Goal: Information Seeking & Learning: Learn about a topic

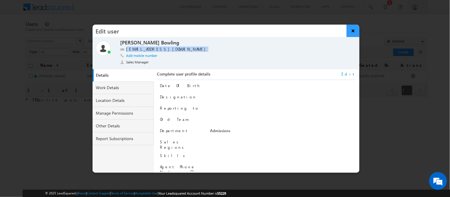
click at [357, 31] on button "×" at bounding box center [353, 31] width 13 height 12
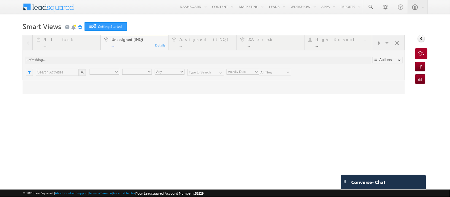
type input "Any Owner"
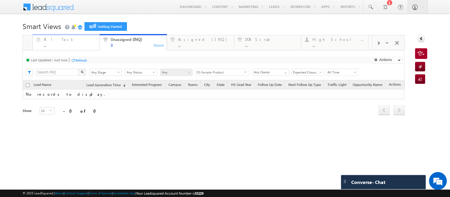
click at [75, 40] on div "All Task" at bounding box center [70, 39] width 52 height 5
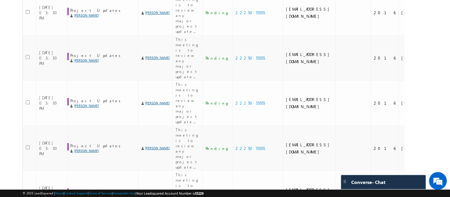
scroll to position [821, 0]
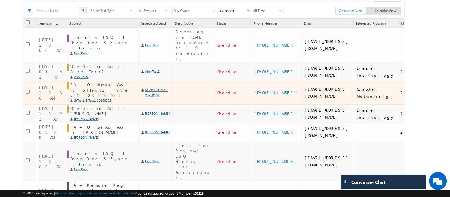
scroll to position [0, 0]
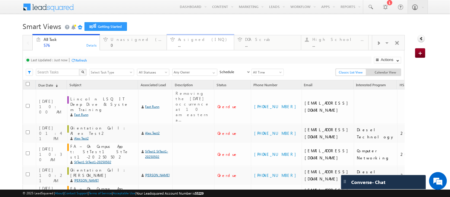
click at [186, 45] on div "..." at bounding box center [204, 45] width 52 height 4
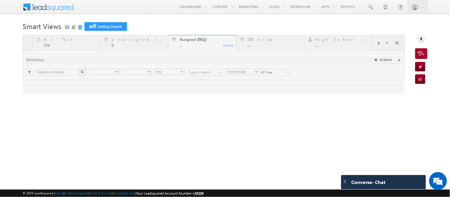
type input "Any Owner"
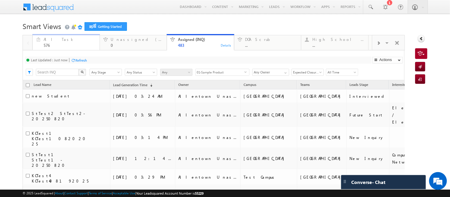
click at [61, 46] on div "576" at bounding box center [70, 45] width 52 height 4
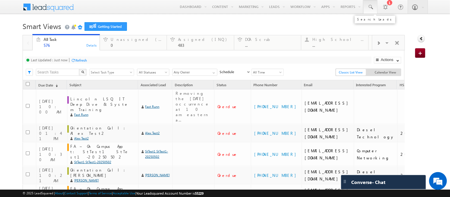
click at [368, 7] on span at bounding box center [371, 7] width 6 height 6
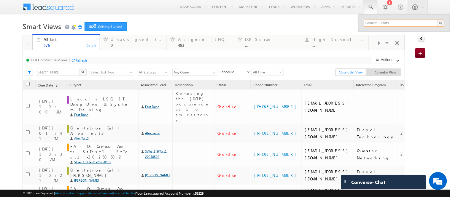
paste input "8856964"
drag, startPoint x: 374, startPoint y: 25, endPoint x: 325, endPoint y: 30, distance: 49.3
paste input "xazeria96test@testgmail.com"
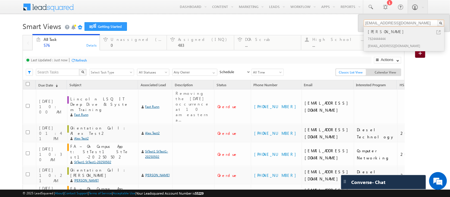
type input "xazeria96test@testgmail.com"
click at [396, 41] on div "7324444444" at bounding box center [407, 38] width 80 height 7
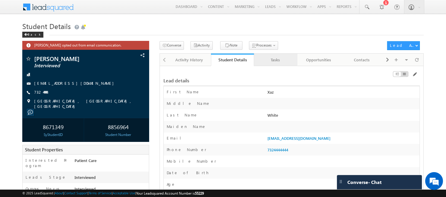
click at [275, 60] on div "Tasks" at bounding box center [275, 59] width 33 height 7
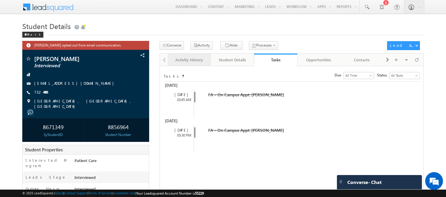
click at [188, 60] on div "Activity History" at bounding box center [188, 59] width 33 height 7
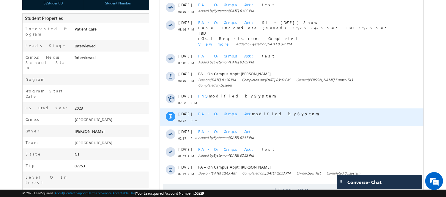
scroll to position [198, 0]
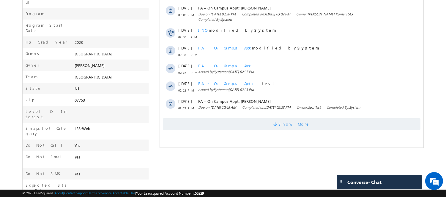
click at [278, 123] on span at bounding box center [275, 126] width 5 height 6
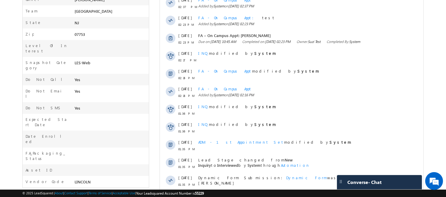
scroll to position [330, 0]
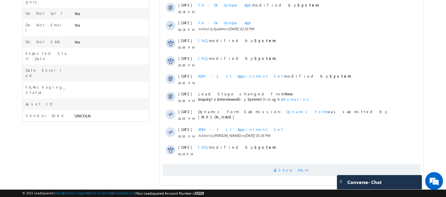
click at [278, 170] on span at bounding box center [275, 172] width 5 height 6
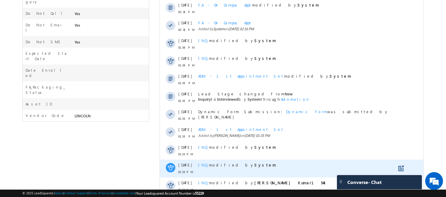
scroll to position [264, 0]
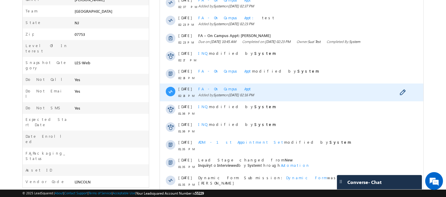
click at [219, 89] on span "FA - On Campus Appt" at bounding box center [225, 88] width 54 height 5
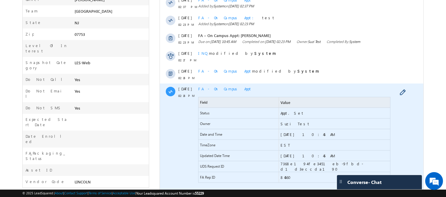
click at [219, 89] on span "FA - On Campus Appt" at bounding box center [225, 88] width 54 height 5
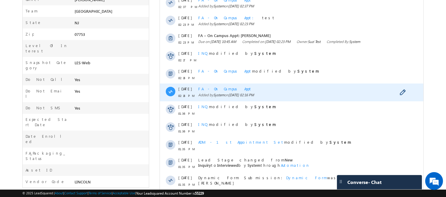
click at [216, 90] on span "FA - On Campus Appt" at bounding box center [225, 88] width 54 height 5
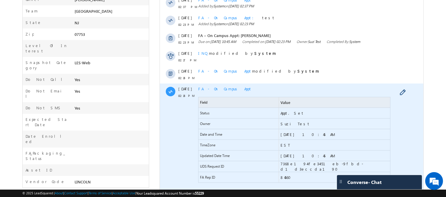
scroll to position [330, 0]
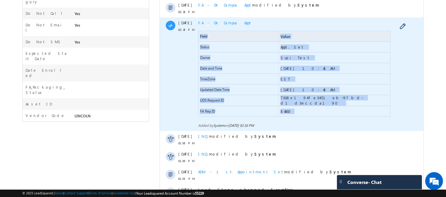
drag, startPoint x: 359, startPoint y: 111, endPoint x: 196, endPoint y: 36, distance: 179.3
click at [196, 36] on div "14 Aug 02:16 PM FA - On Campus Appt Field Value Status Appt. Set Owner Suzi Tes…" at bounding box center [290, 75] width 263 height 114
copy div "Field Value Status Appt. Set Owner Suzi Test Date and Time 08/21/25 10:45 AM Ti…"
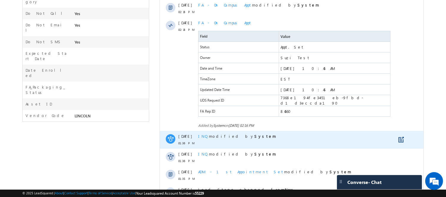
click at [320, 143] on div "INQ modified by System" at bounding box center [294, 140] width 193 height 18
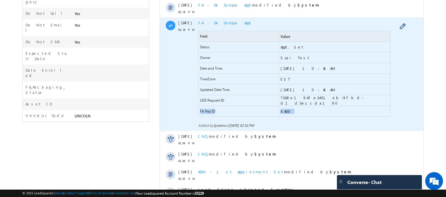
drag, startPoint x: 298, startPoint y: 113, endPoint x: 197, endPoint y: 109, distance: 101.3
click at [197, 109] on div "14 Aug 02:16 PM FA - On Campus Appt Field Value Status Appt. Set Owner Suzi Tes…" at bounding box center [290, 75] width 263 height 114
click at [283, 129] on div "FA - On Campus Appt Field Value Status Appt. Set Owner Suzi Test Date and Time …" at bounding box center [294, 75] width 193 height 114
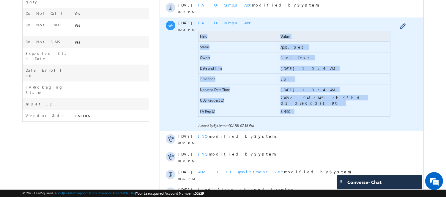
drag, startPoint x: 297, startPoint y: 110, endPoint x: 199, endPoint y: 38, distance: 121.3
click at [199, 38] on div "Field Value Status Appt. Set Owner Suzi Test Date and Time 08/21/25 10:45 AM Ti…" at bounding box center [294, 74] width 192 height 86
copy div "Field Value Status Appt. Set Owner Suzi Test Date and Time 08/21/25 10:45 AM Ti…"
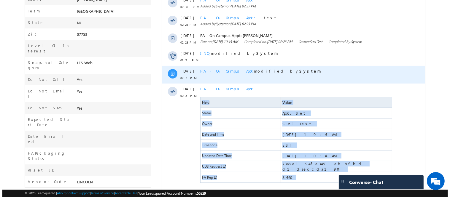
scroll to position [0, 0]
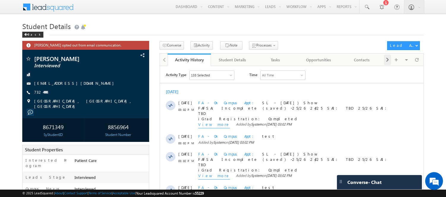
click at [389, 61] on div at bounding box center [387, 60] width 7 height 11
click at [388, 61] on span at bounding box center [387, 60] width 4 height 11
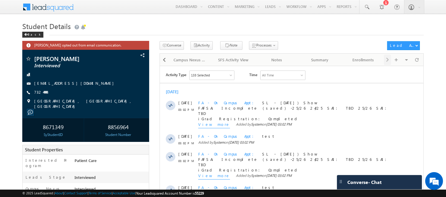
click at [388, 61] on div "Visible Tabs Activity History Default Student Details Default Tasks Default Opp…" at bounding box center [403, 60] width 38 height 12
click at [164, 61] on span at bounding box center [164, 60] width 4 height 11
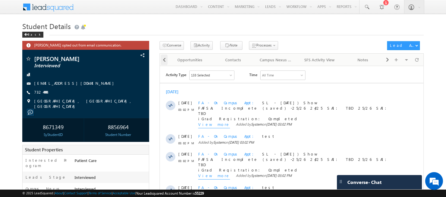
click at [164, 61] on span at bounding box center [164, 60] width 4 height 11
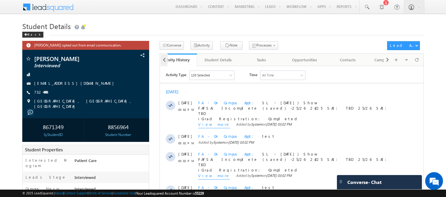
click at [164, 61] on span at bounding box center [164, 60] width 4 height 11
click at [164, 61] on div at bounding box center [164, 60] width 8 height 12
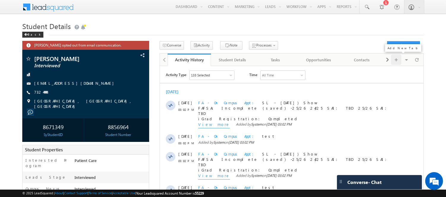
click at [396, 61] on span at bounding box center [396, 60] width 4 height 10
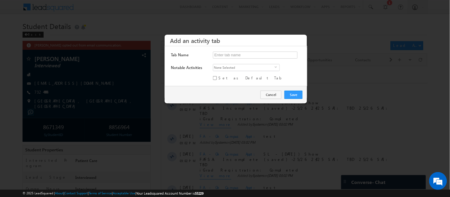
click at [277, 70] on span "select" at bounding box center [277, 69] width 5 height 10
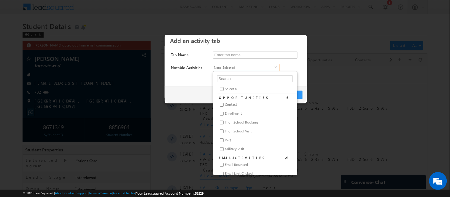
click at [275, 68] on span "select" at bounding box center [277, 67] width 5 height 3
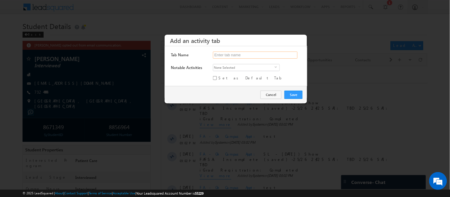
click at [275, 57] on input "text" at bounding box center [255, 55] width 85 height 7
click at [276, 68] on span "select" at bounding box center [277, 67] width 5 height 3
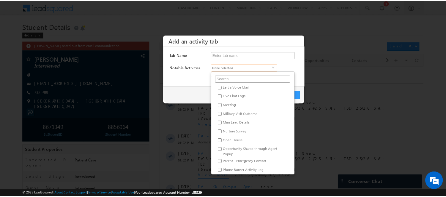
scroll to position [514, 0]
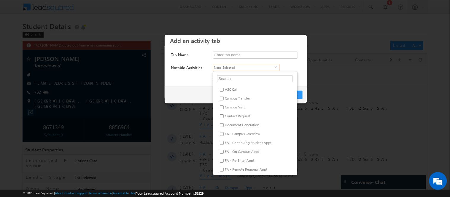
click at [289, 44] on div "Add an activity tab ×" at bounding box center [239, 40] width 148 height 11
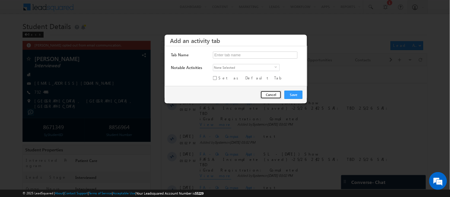
click at [279, 94] on button "Cancel" at bounding box center [271, 95] width 21 height 8
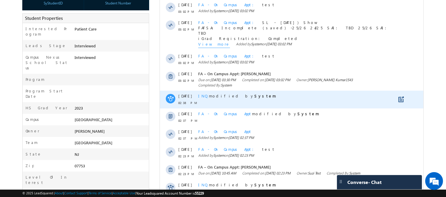
scroll to position [0, 0]
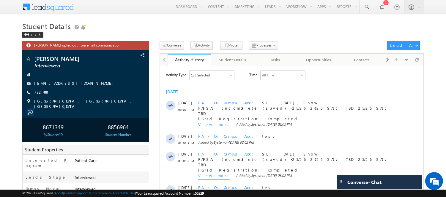
click at [242, 61] on div "Student Details" at bounding box center [232, 59] width 33 height 7
